Goal: Navigation & Orientation: Find specific page/section

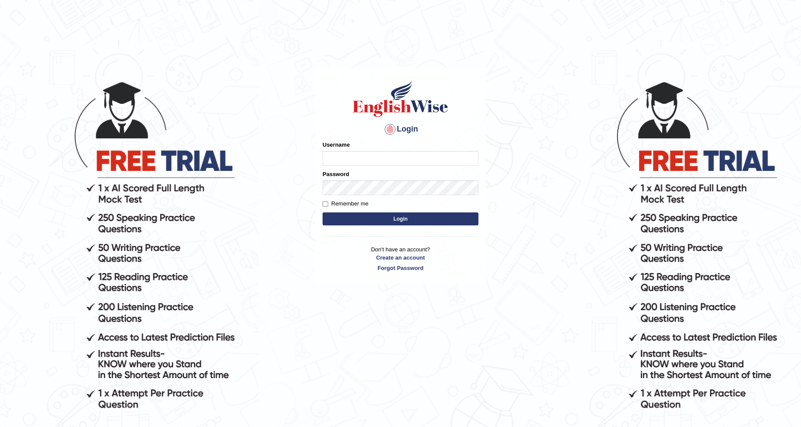
click at [0, 33] on html "Login Please fix the following errors: Username Password Remember me Login Don'…" at bounding box center [400, 213] width 801 height 427
click at [25, 0] on html "Login Please fix the following errors: Username Password Remember me Login Don'…" at bounding box center [400, 213] width 801 height 427
type input "ganchuluun"
click at [323, 213] on button "Login" at bounding box center [401, 219] width 156 height 13
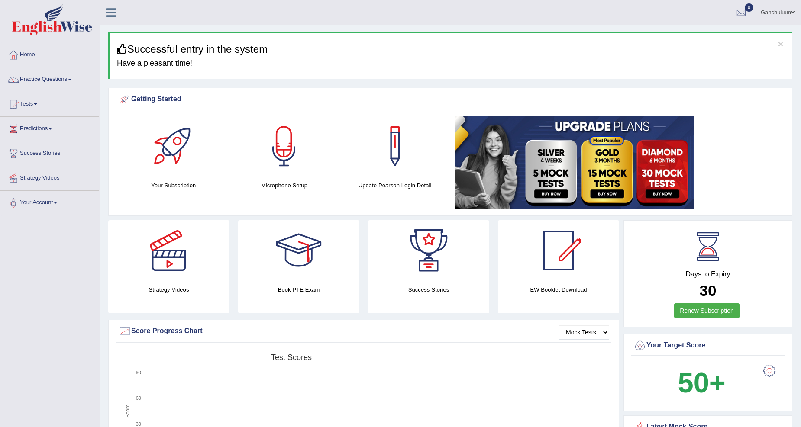
click at [39, 106] on link "Tests" at bounding box center [49, 103] width 99 height 22
click at [39, 106] on link "Tests" at bounding box center [48, 103] width 97 height 22
click at [39, 106] on link "Tests" at bounding box center [49, 103] width 99 height 22
click at [71, 126] on link "Take Practice Sectional Test" at bounding box center [56, 124] width 81 height 16
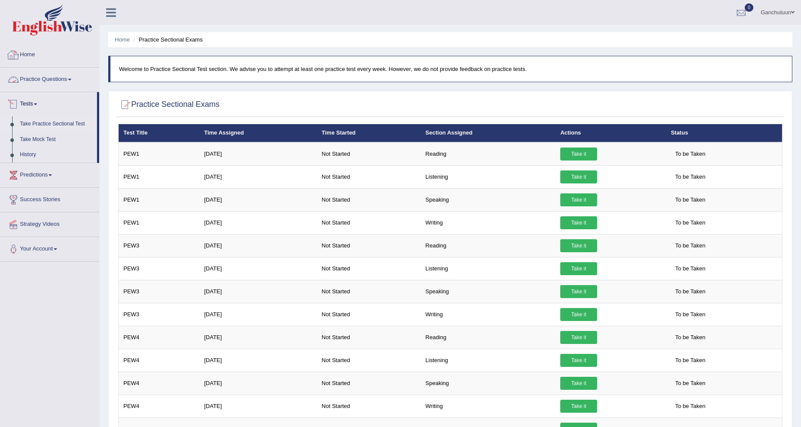
click at [25, 52] on link "Home" at bounding box center [49, 54] width 99 height 22
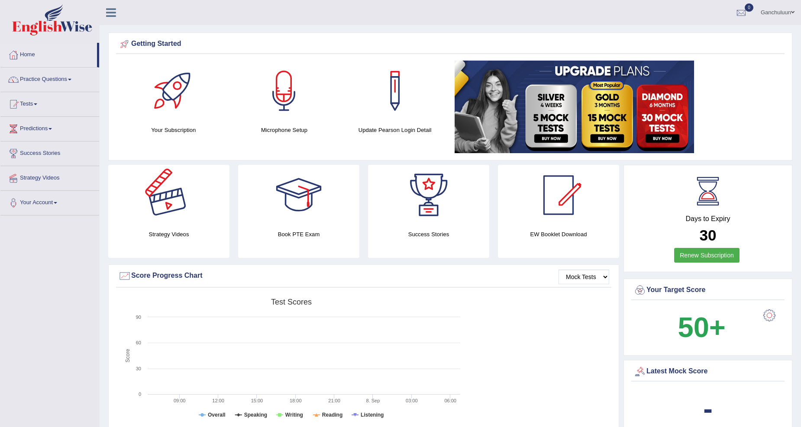
click at [178, 215] on div at bounding box center [169, 195] width 61 height 61
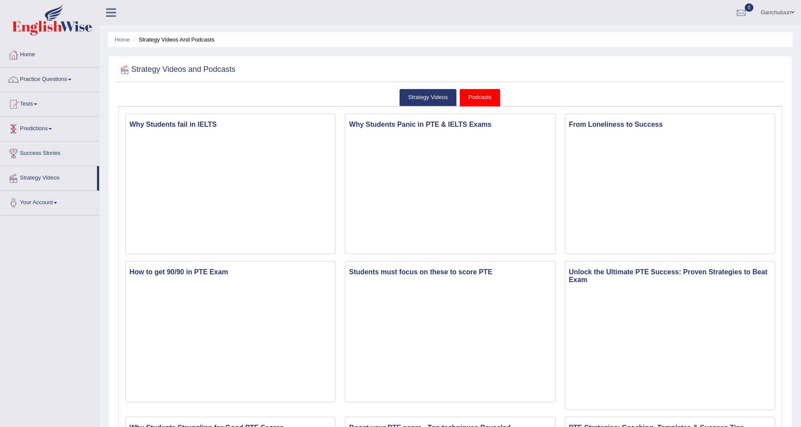
click at [48, 131] on link "Predictions" at bounding box center [49, 128] width 99 height 22
click at [36, 105] on link "Tests" at bounding box center [49, 103] width 99 height 22
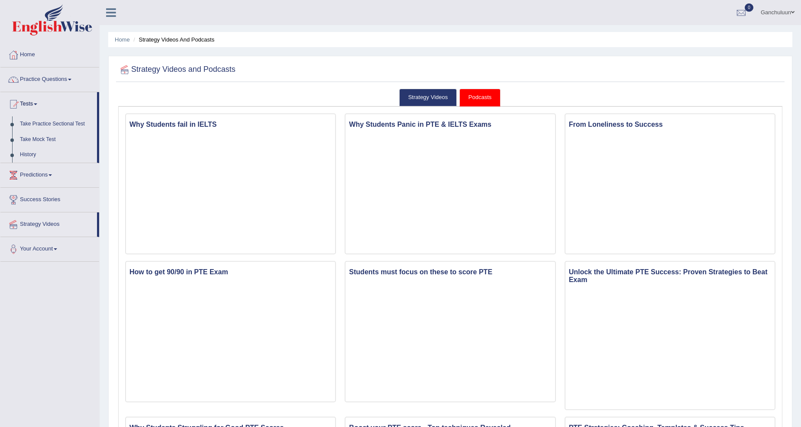
click at [48, 175] on link "Predictions" at bounding box center [49, 174] width 99 height 22
click at [55, 172] on link "Success Stories" at bounding box center [49, 168] width 99 height 22
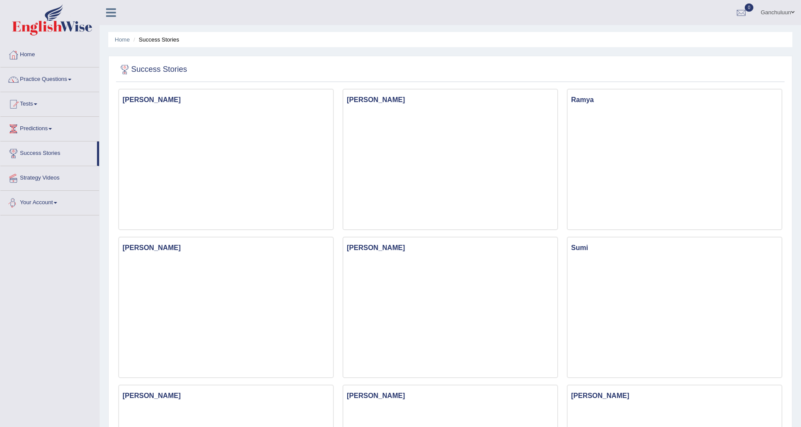
click at [40, 205] on link "Your Account" at bounding box center [49, 202] width 99 height 22
